Goal: Information Seeking & Learning: Learn about a topic

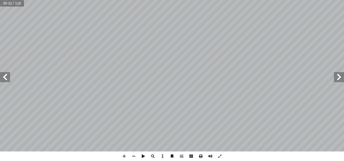
click at [338, 79] on span at bounding box center [339, 77] width 10 height 10
click at [6, 78] on span at bounding box center [5, 77] width 10 height 10
click at [339, 75] on span at bounding box center [339, 77] width 10 height 10
click at [5, 77] on span at bounding box center [5, 77] width 10 height 10
